Goal: Use online tool/utility: Utilize a website feature to perform a specific function

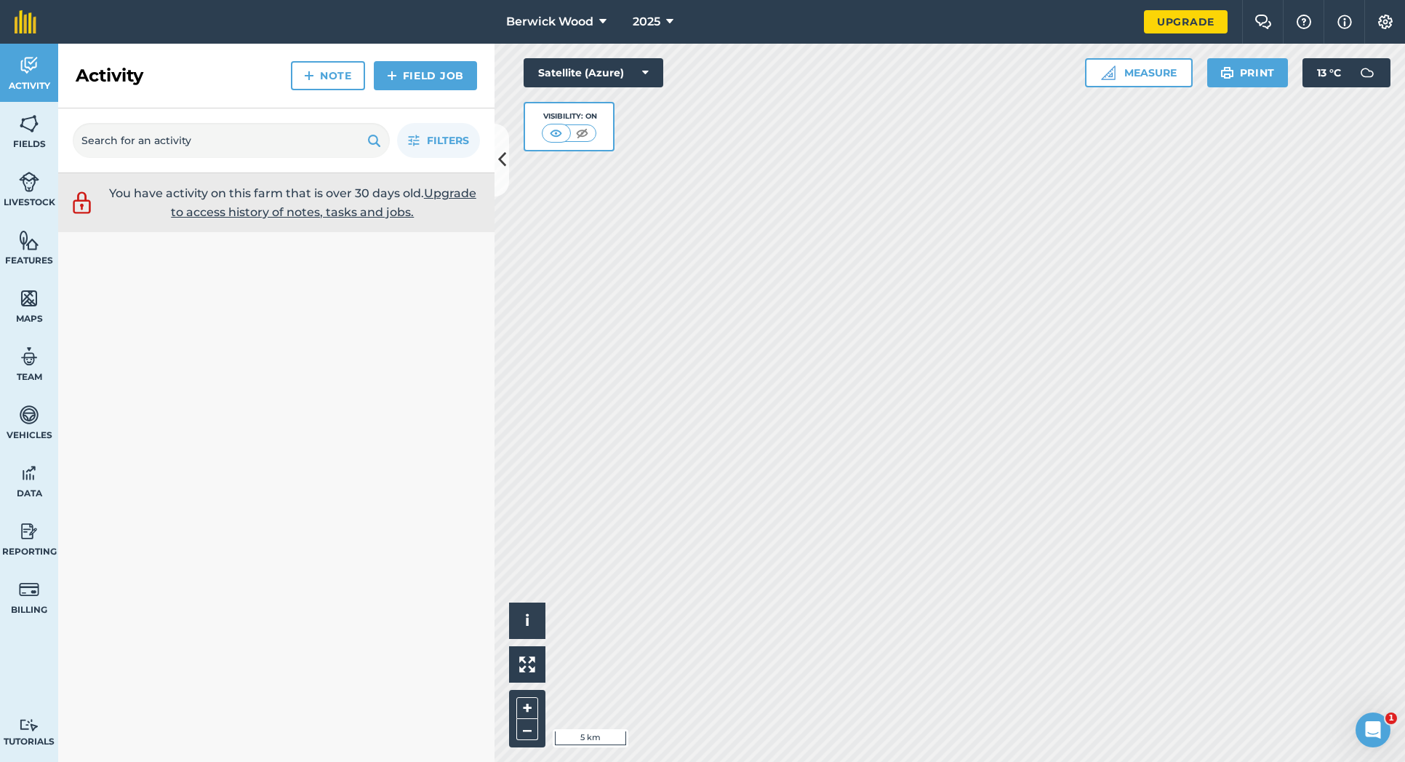
click at [893, 41] on div "Berwick Wood 2025 Upgrade Farm Chat Help Info Settings Map printing is not avai…" at bounding box center [702, 381] width 1405 height 762
click at [1405, 500] on html "Berwick Wood 2025 Upgrade Farm Chat Help Info Settings Map printing is not avai…" at bounding box center [702, 381] width 1405 height 762
click at [525, 728] on button "–" at bounding box center [527, 729] width 22 height 21
click at [524, 733] on button "–" at bounding box center [527, 729] width 22 height 21
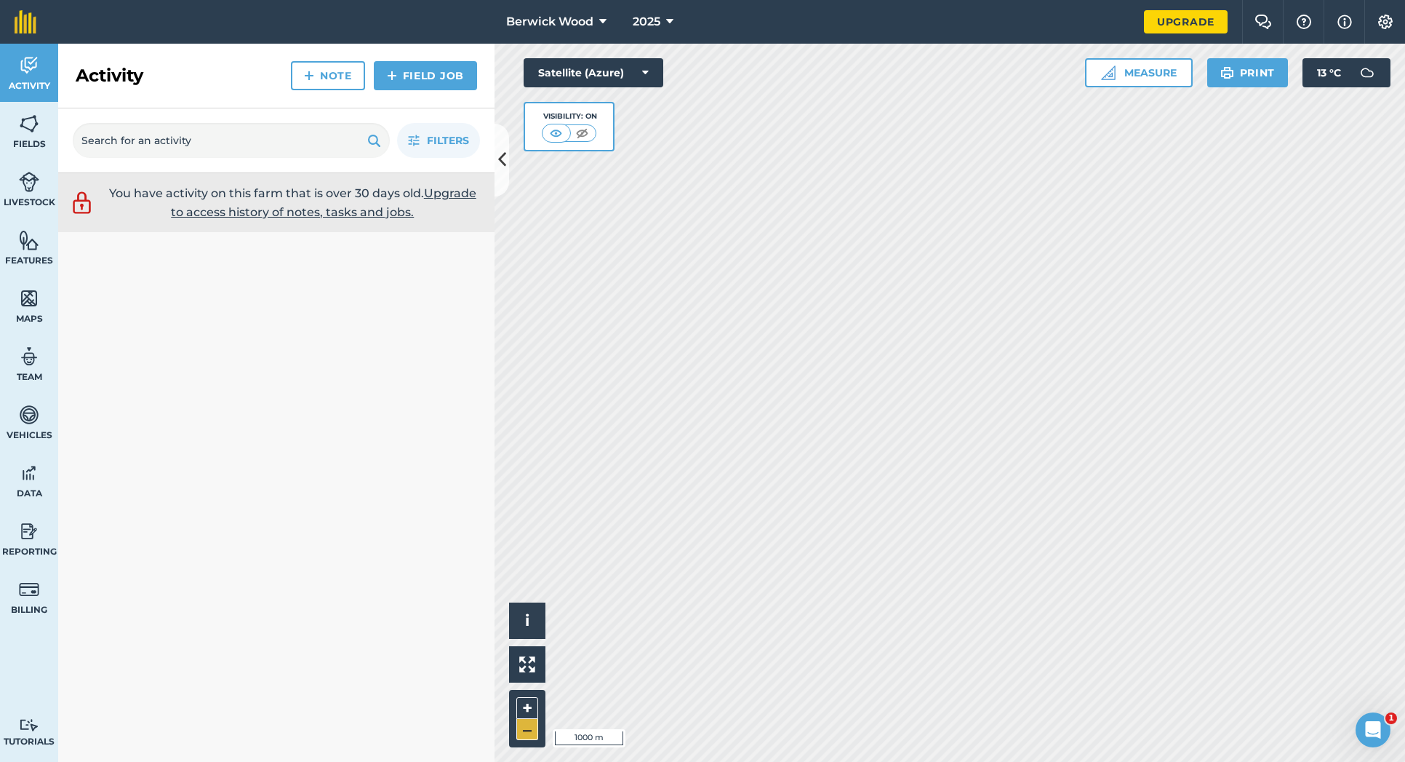
click at [524, 733] on button "–" at bounding box center [527, 729] width 22 height 21
click at [530, 727] on button "–" at bounding box center [527, 729] width 22 height 21
click at [559, 132] on img at bounding box center [556, 133] width 18 height 15
click at [558, 132] on img at bounding box center [556, 133] width 18 height 15
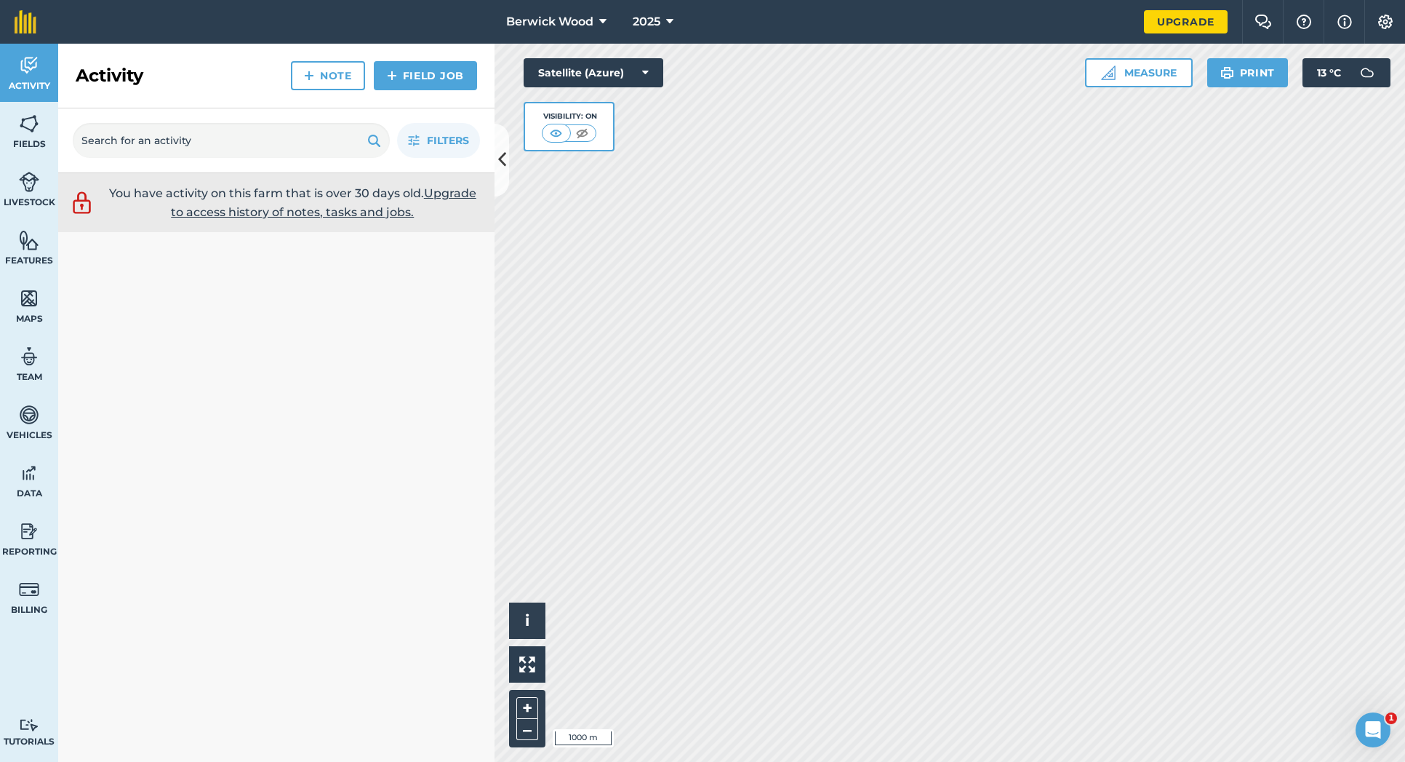
click at [579, 130] on img at bounding box center [582, 133] width 18 height 15
click at [562, 132] on img at bounding box center [557, 133] width 18 height 15
click at [527, 729] on button "–" at bounding box center [527, 729] width 22 height 21
click at [529, 735] on button "–" at bounding box center [527, 729] width 22 height 21
click at [553, 134] on img at bounding box center [556, 133] width 18 height 15
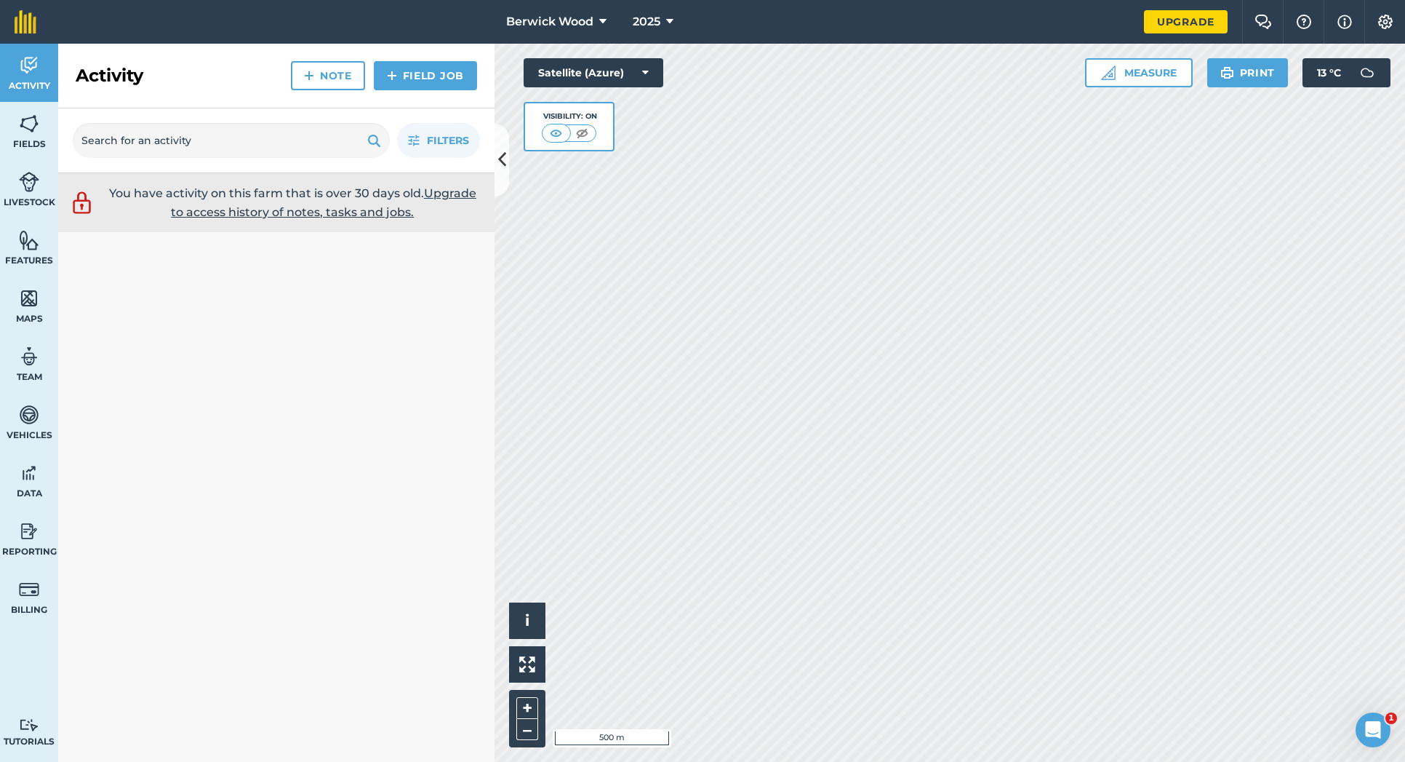
click at [578, 135] on img at bounding box center [582, 133] width 18 height 15
click at [559, 134] on img at bounding box center [557, 133] width 18 height 15
click at [524, 730] on button "–" at bounding box center [527, 729] width 22 height 21
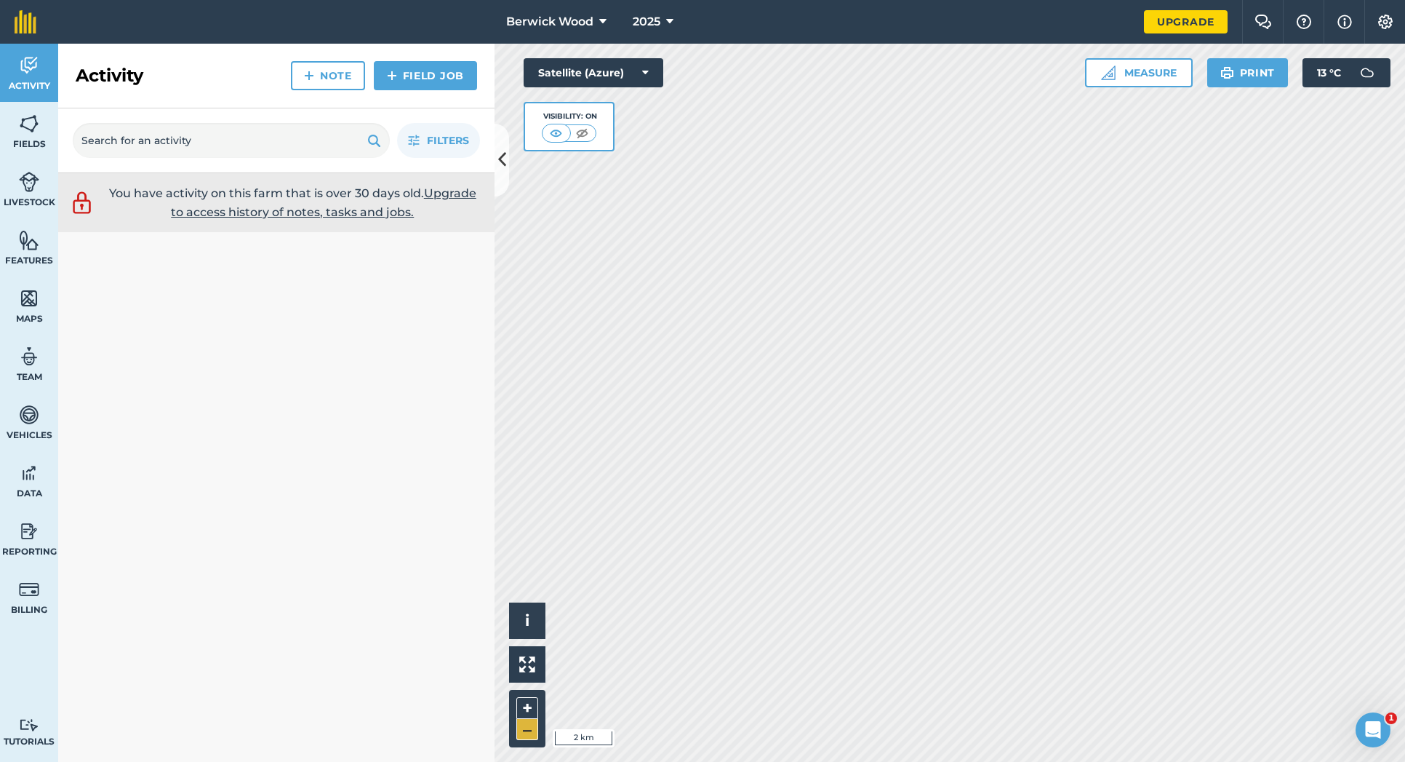
click at [524, 730] on button "–" at bounding box center [527, 729] width 22 height 21
click at [530, 731] on button "–" at bounding box center [527, 729] width 22 height 21
click at [31, 143] on span "Fields" at bounding box center [29, 144] width 58 height 12
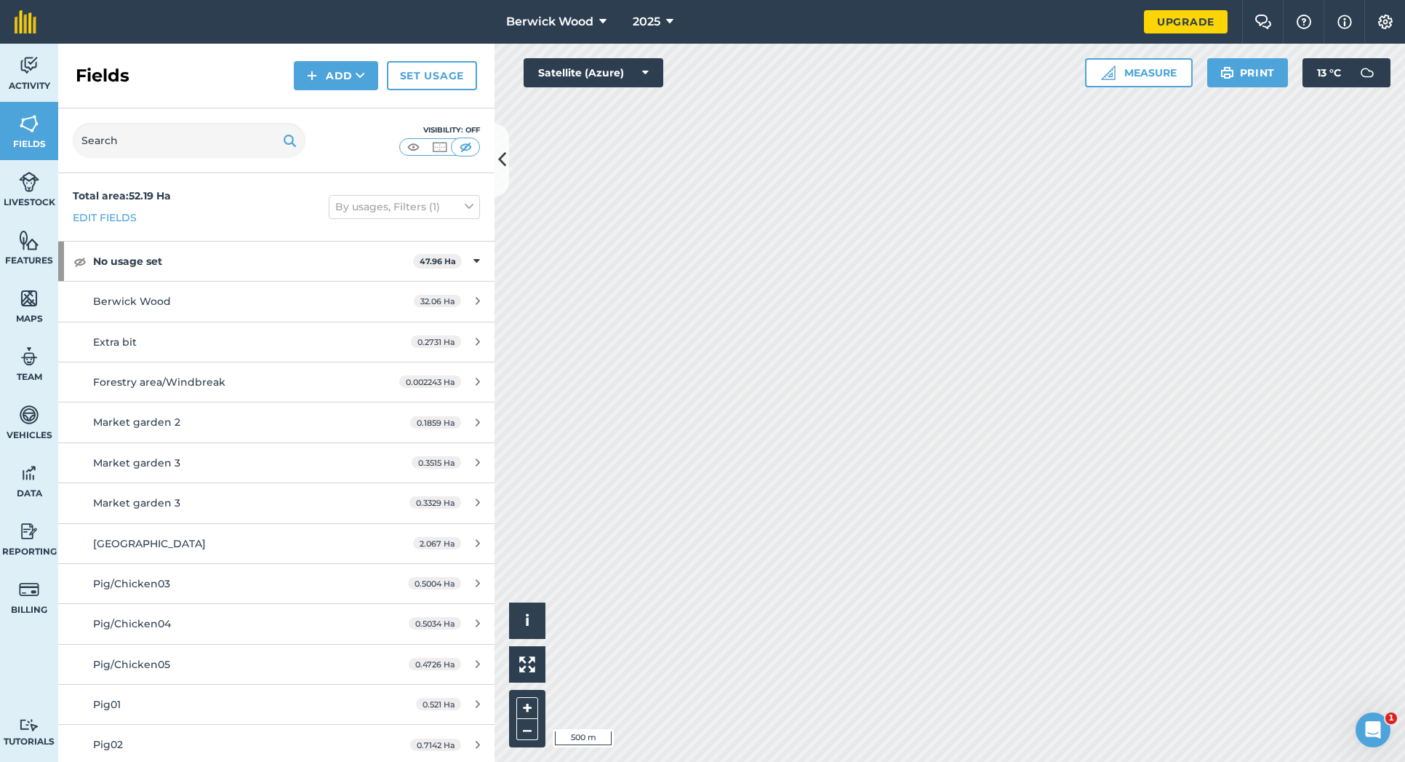
click at [507, 169] on button at bounding box center [502, 160] width 15 height 73
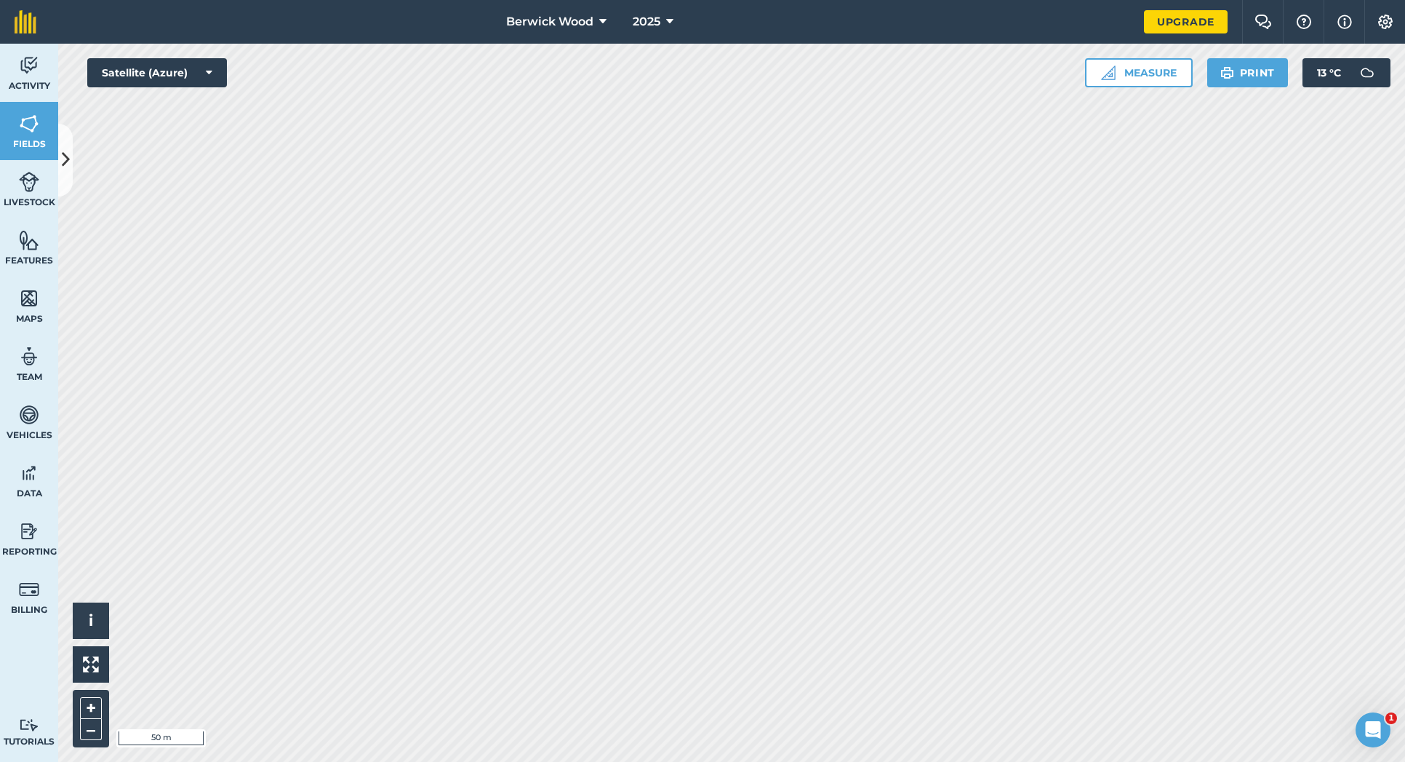
click at [1142, 77] on button "Measure" at bounding box center [1139, 72] width 108 height 29
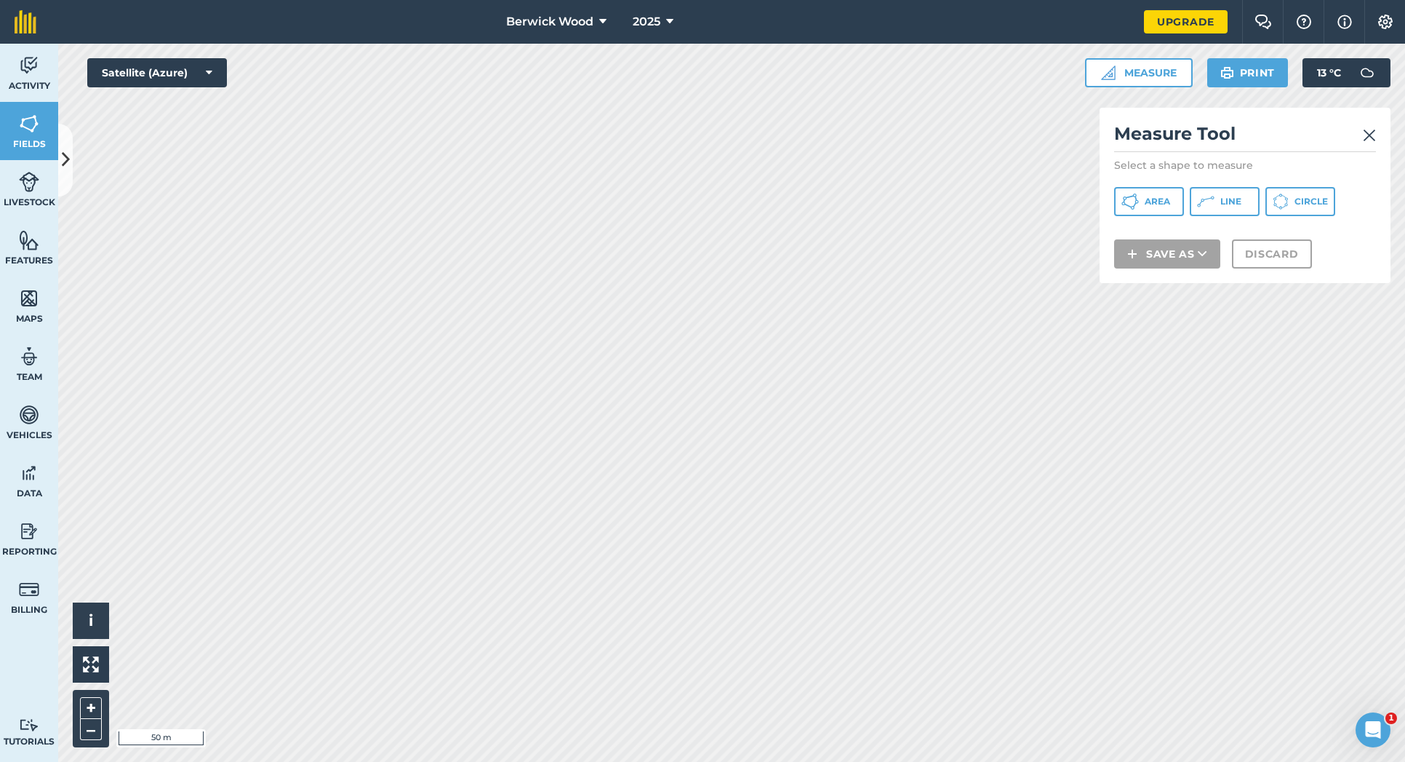
click at [1229, 207] on button "Line" at bounding box center [1225, 201] width 70 height 29
